Goal: Navigation & Orientation: Find specific page/section

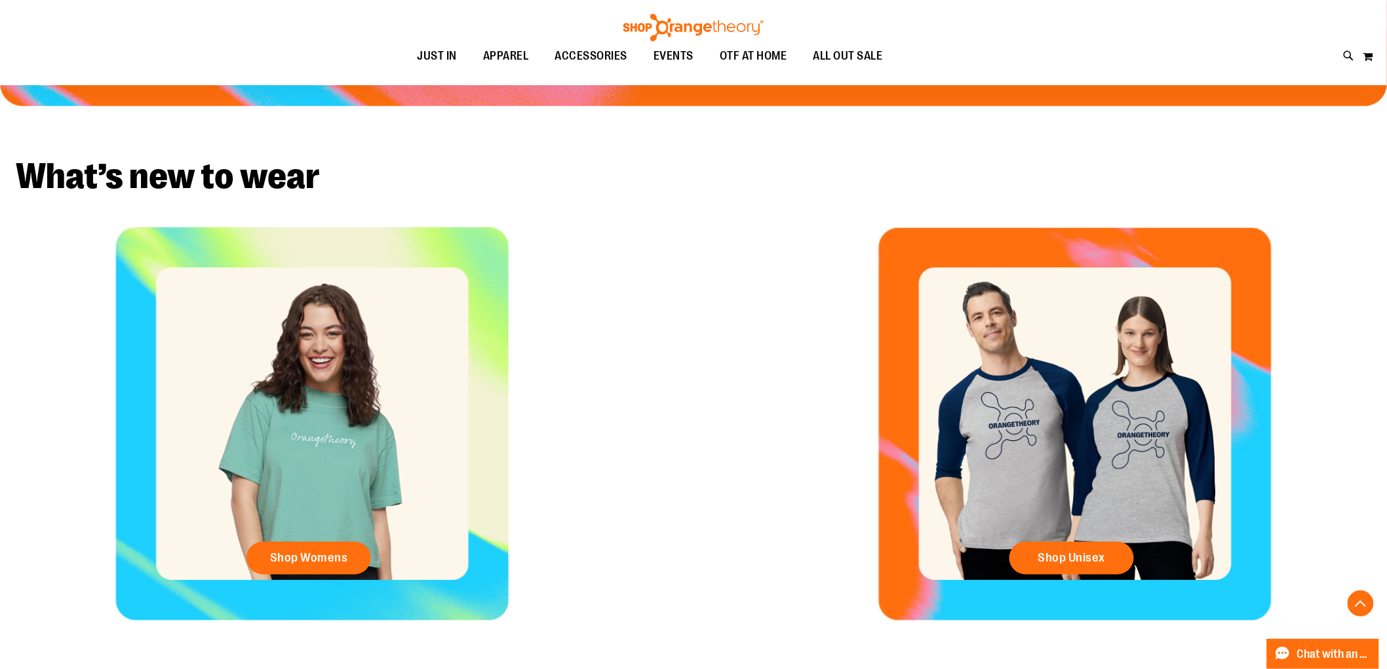
scroll to position [291, 0]
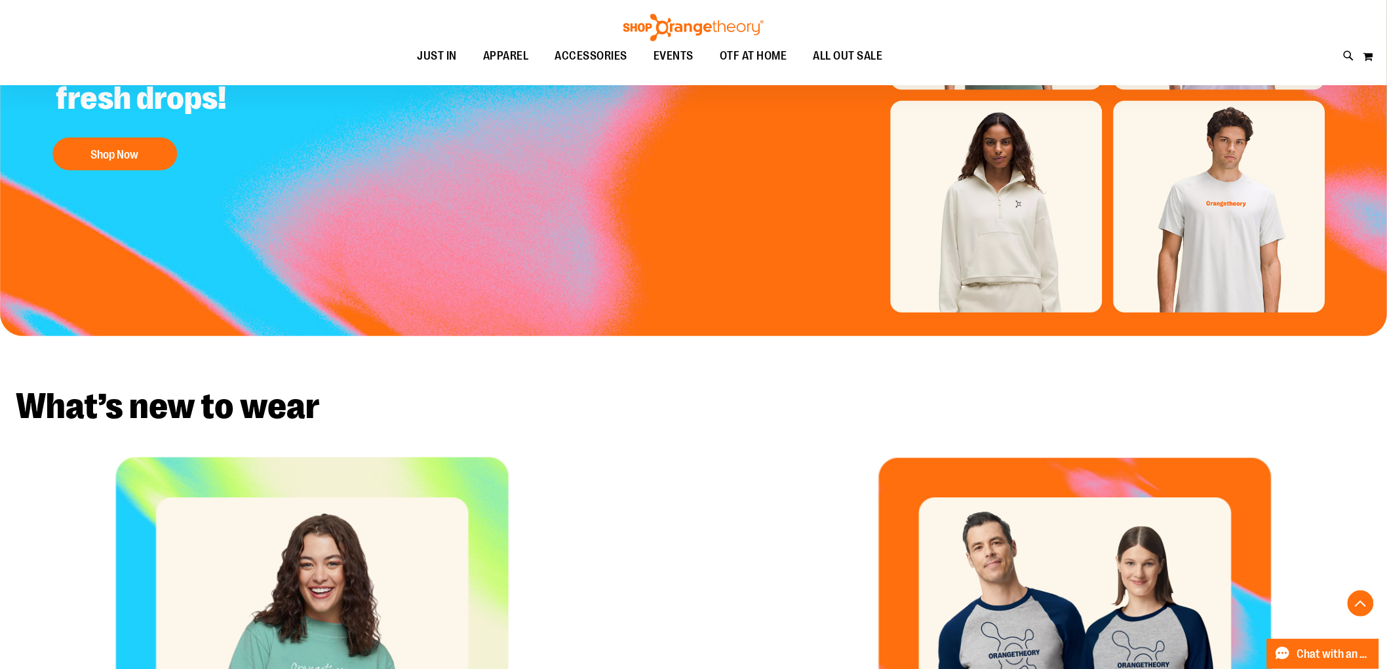
drag, startPoint x: 80, startPoint y: 141, endPoint x: 87, endPoint y: 148, distance: 10.2
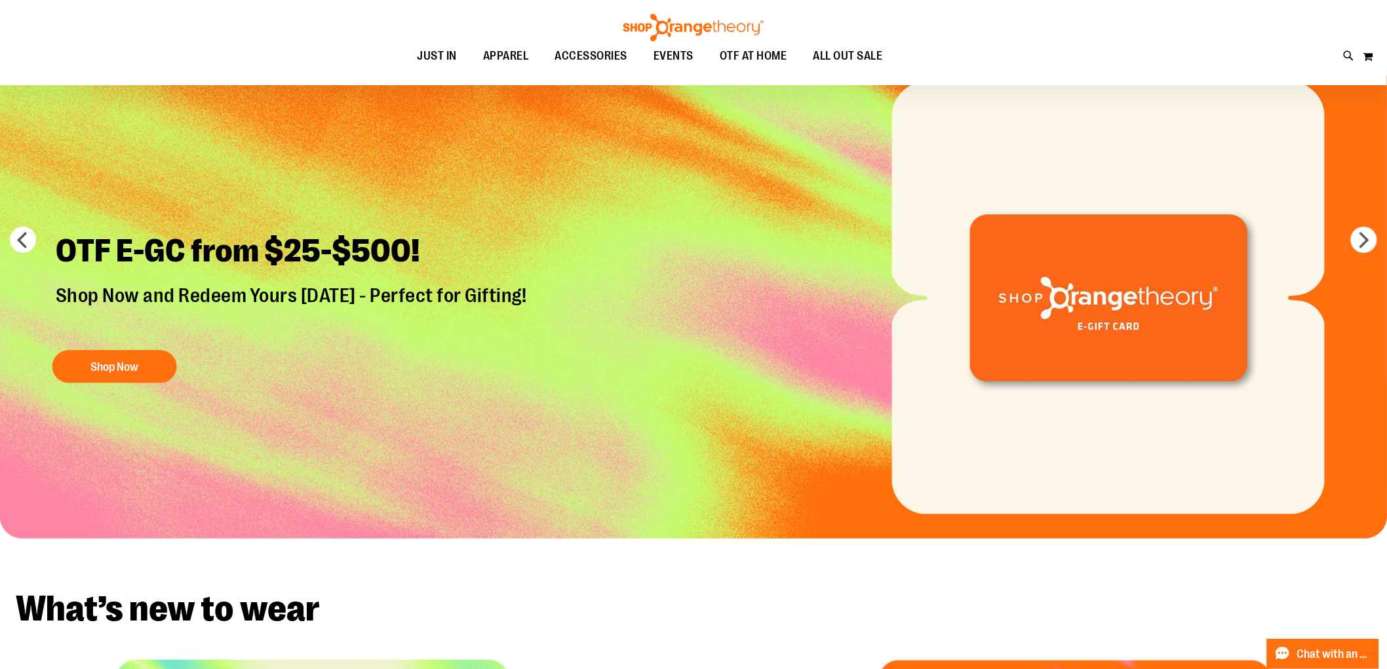
scroll to position [0, 0]
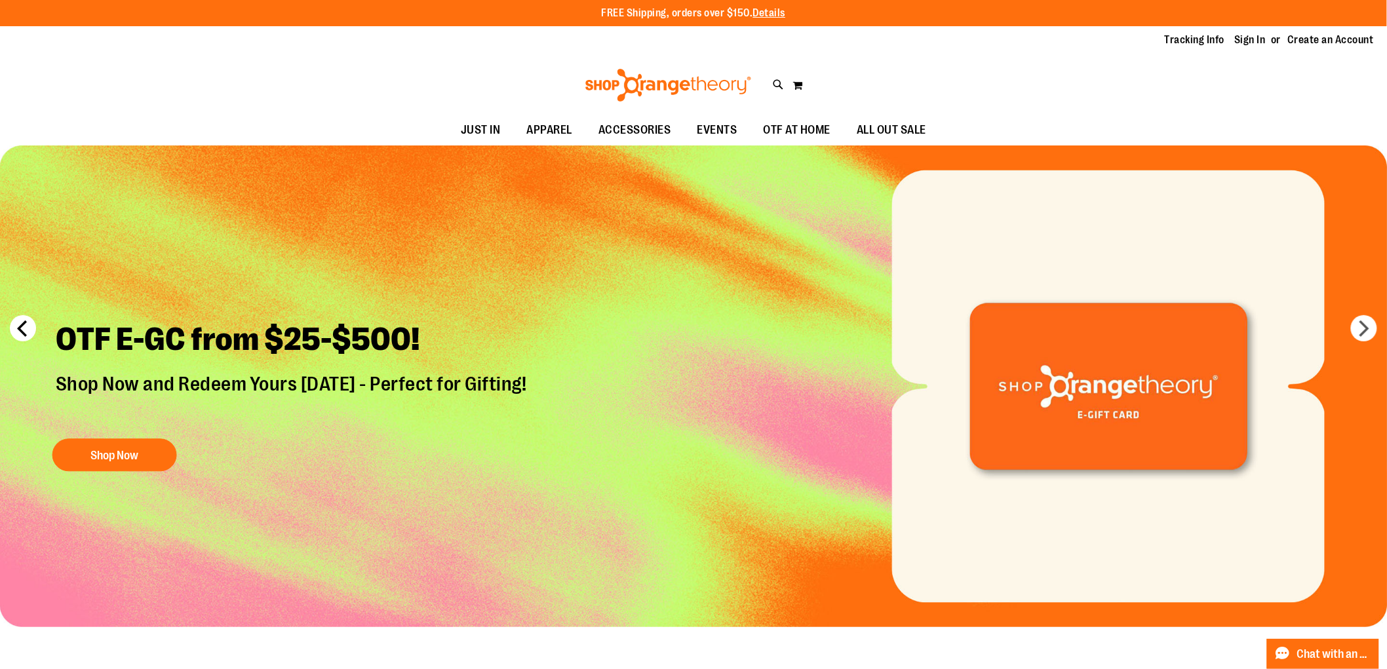
click at [24, 324] on button "prev" at bounding box center [23, 328] width 26 height 26
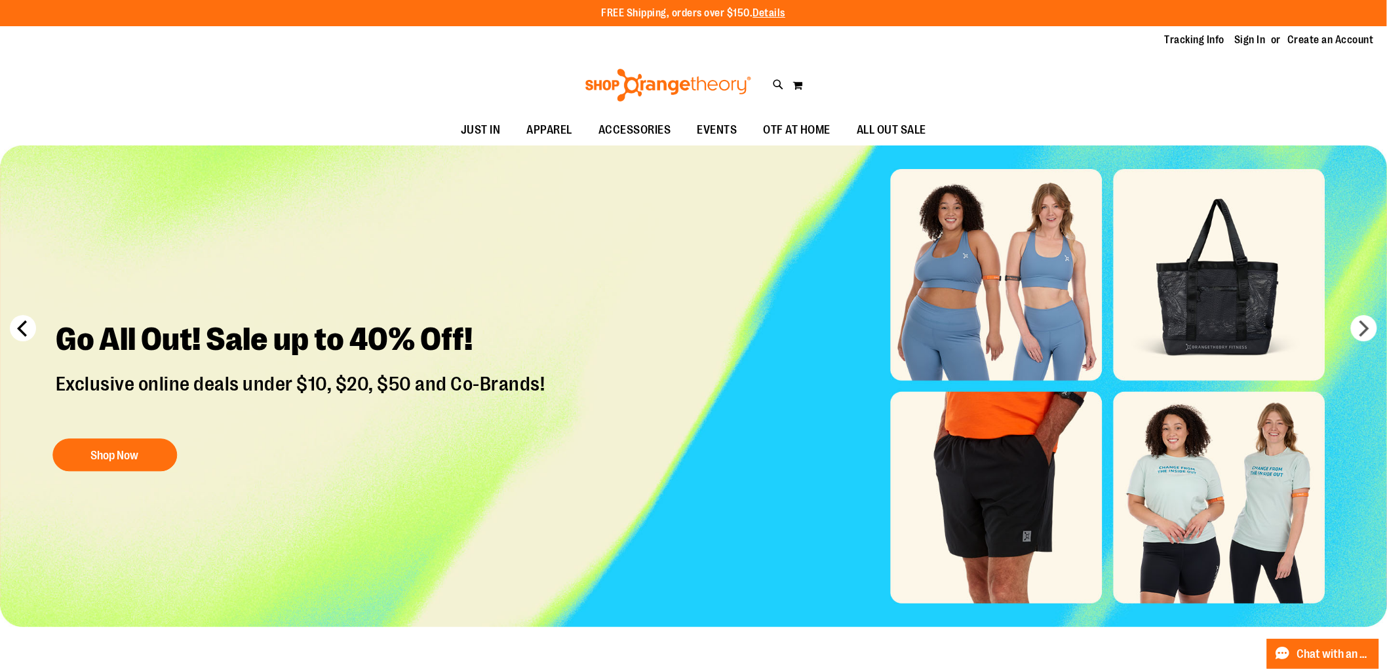
click at [22, 337] on button "prev" at bounding box center [23, 328] width 26 height 26
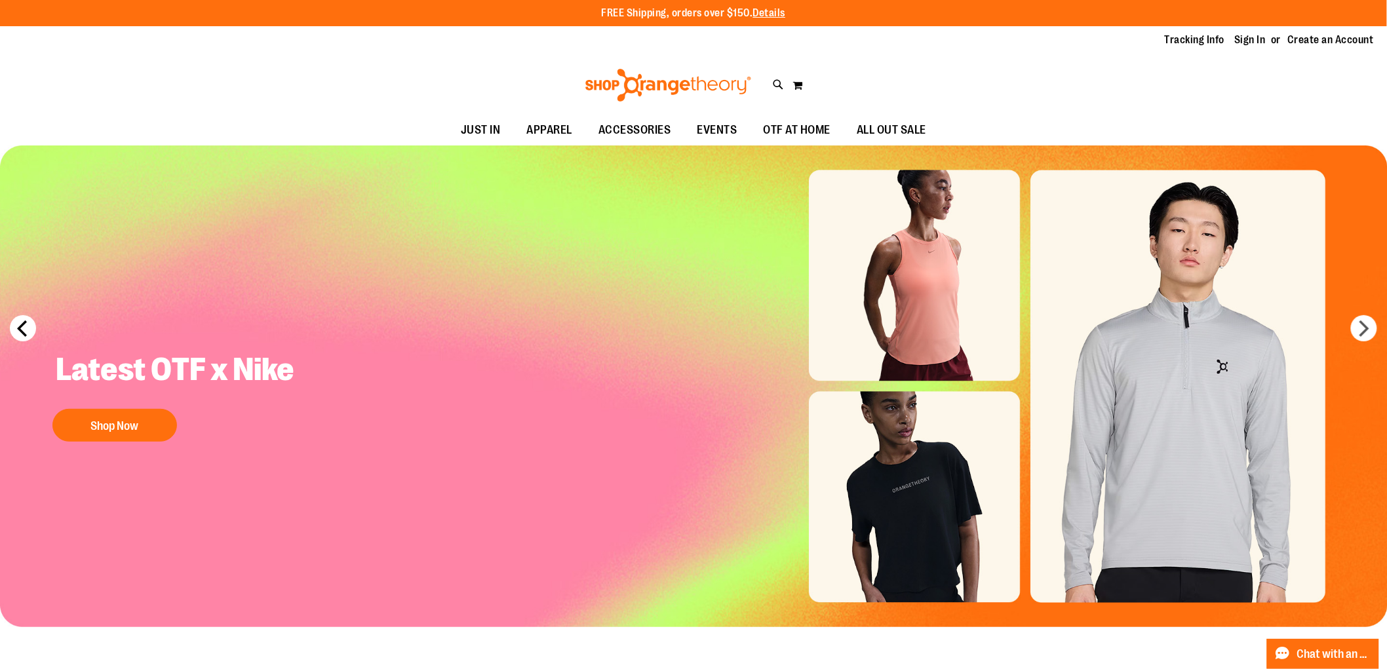
click at [17, 326] on button "prev" at bounding box center [23, 328] width 26 height 26
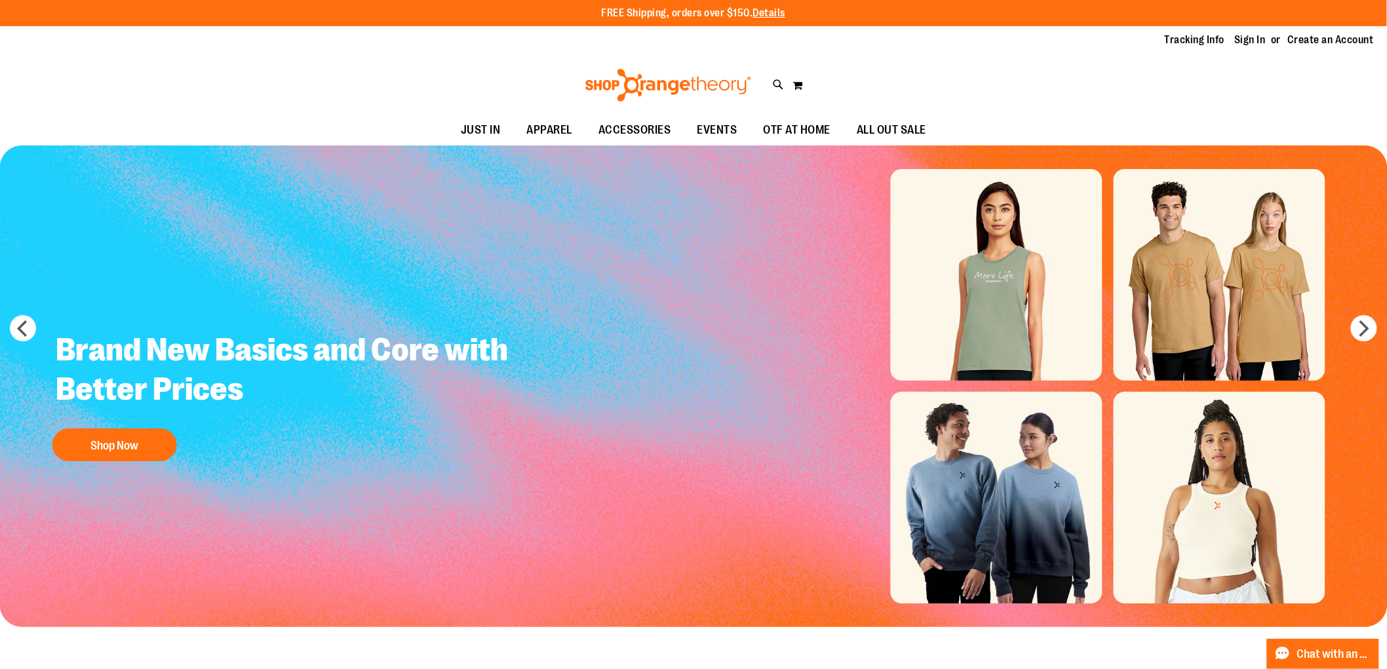
click at [0, 319] on img "Slide 2 of 5" at bounding box center [694, 387] width 1388 height 482
